Goal: Task Accomplishment & Management: Manage account settings

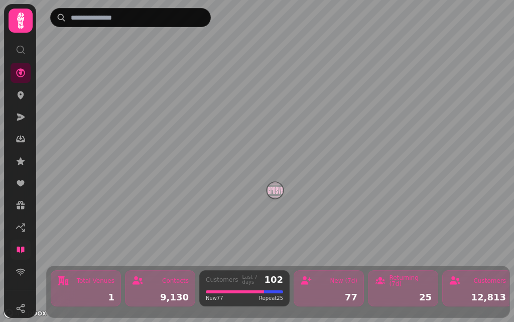
click at [21, 250] on icon at bounding box center [21, 249] width 10 height 10
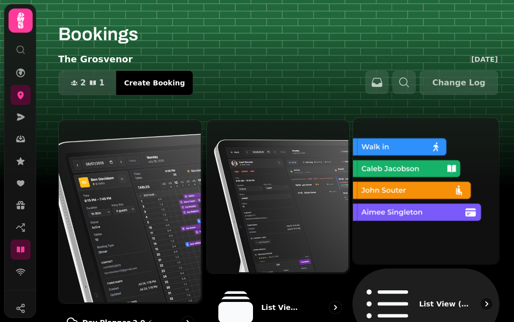
click at [402, 186] on img at bounding box center [425, 190] width 146 height 146
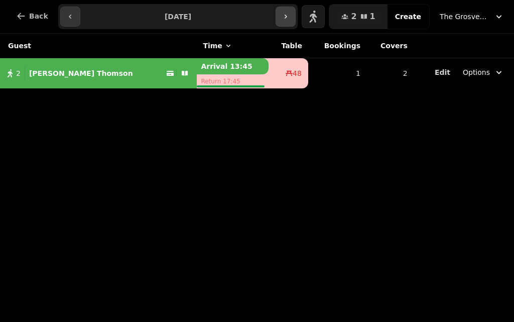
click at [290, 17] on icon "button" at bounding box center [286, 17] width 8 height 8
type input "**********"
